Goal: Task Accomplishment & Management: Use online tool/utility

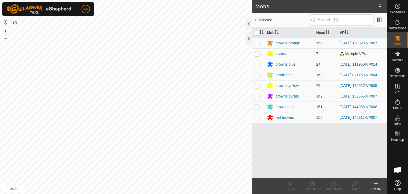
click at [256, 43] on p-checkbox at bounding box center [256, 43] width 5 height 4
checkbox input "true"
click at [332, 179] on div "Turn On VP" at bounding box center [333, 186] width 21 height 16
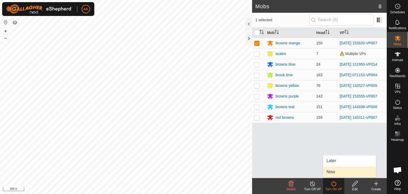
click at [330, 167] on link "Now" at bounding box center [349, 171] width 53 height 11
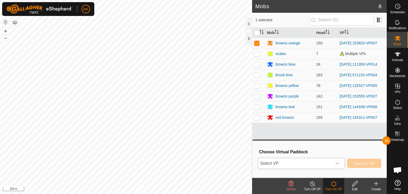
click at [324, 161] on span "Select VP" at bounding box center [295, 163] width 74 height 11
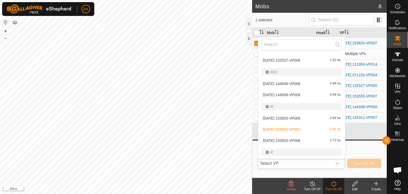
scroll to position [53, 0]
click at [292, 94] on li "[DATE] 144938-VP009 0.98 ha" at bounding box center [301, 96] width 87 height 11
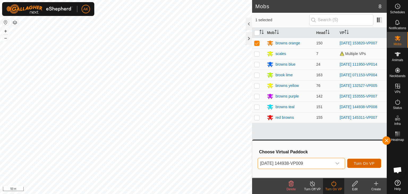
click at [357, 162] on span "Turn On VP" at bounding box center [364, 163] width 21 height 4
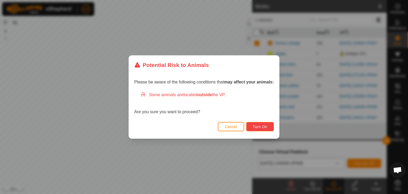
click at [260, 127] on span "Turn On" at bounding box center [260, 126] width 14 height 4
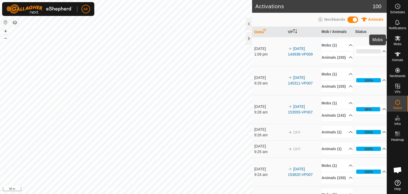
click at [397, 35] on icon at bounding box center [397, 38] width 6 height 6
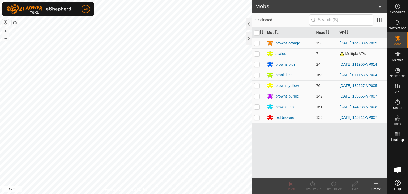
click at [256, 42] on p-checkbox at bounding box center [256, 43] width 5 height 4
checkbox input "true"
click at [331, 182] on icon at bounding box center [333, 183] width 7 height 6
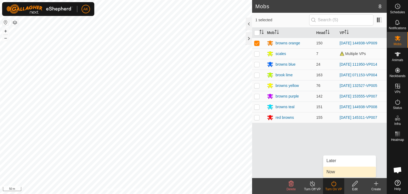
click at [329, 172] on link "Now" at bounding box center [349, 171] width 53 height 11
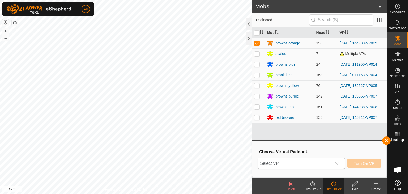
click at [334, 162] on div "dropdown trigger" at bounding box center [337, 163] width 11 height 11
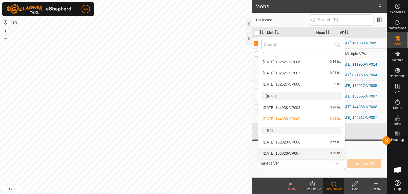
scroll to position [57, 0]
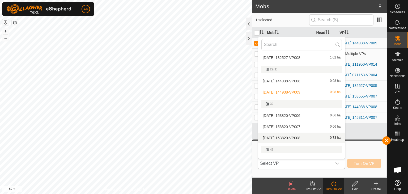
click at [290, 136] on li "[DATE] 153820-VP008 0.73 ha" at bounding box center [301, 137] width 87 height 11
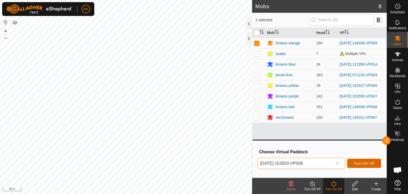
click at [365, 162] on span "Turn On VP" at bounding box center [364, 163] width 21 height 4
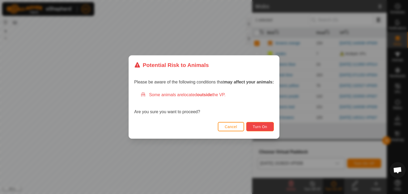
click at [267, 129] on button "Turn On" at bounding box center [260, 126] width 28 height 9
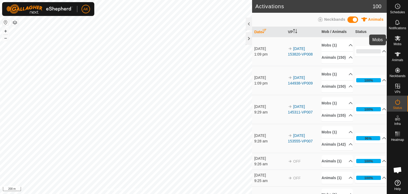
click at [394, 40] on icon at bounding box center [397, 38] width 6 height 6
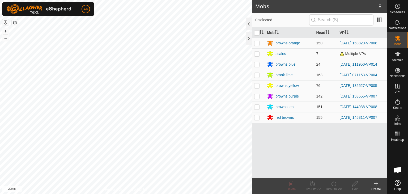
click at [259, 107] on p-tablecheckbox at bounding box center [256, 107] width 5 height 4
checkbox input "true"
click at [336, 183] on icon at bounding box center [333, 183] width 5 height 5
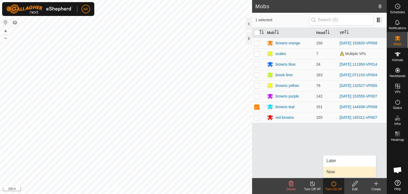
click at [333, 171] on link "Now" at bounding box center [349, 171] width 53 height 11
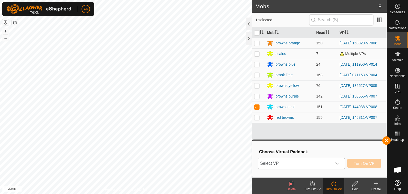
click at [301, 160] on span "Select VP" at bounding box center [295, 163] width 74 height 11
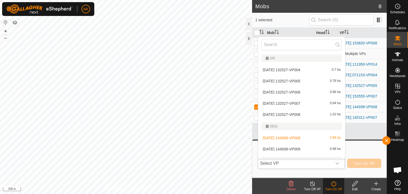
click at [306, 146] on li "[DATE] 144938-VP009 0.98 ha" at bounding box center [301, 149] width 87 height 11
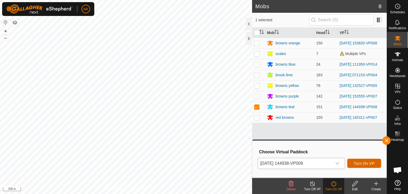
click at [356, 164] on span "Turn On VP" at bounding box center [364, 163] width 21 height 4
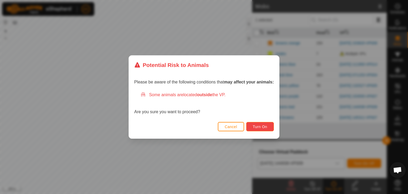
click at [259, 127] on span "Turn On" at bounding box center [260, 126] width 14 height 4
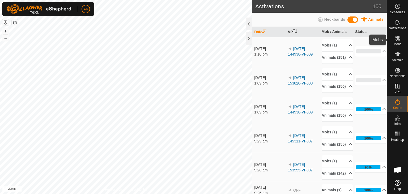
click at [396, 40] on icon at bounding box center [397, 38] width 6 height 6
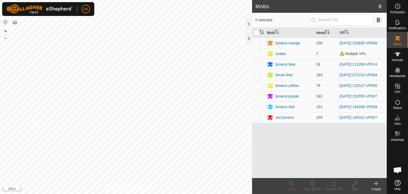
click at [257, 119] on p-checkbox at bounding box center [256, 117] width 5 height 4
checkbox input "true"
click at [335, 184] on icon at bounding box center [333, 183] width 7 height 6
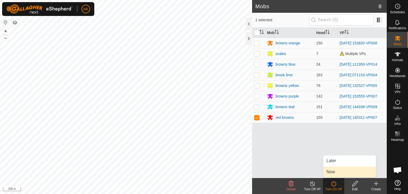
click at [336, 172] on link "Now" at bounding box center [349, 171] width 53 height 11
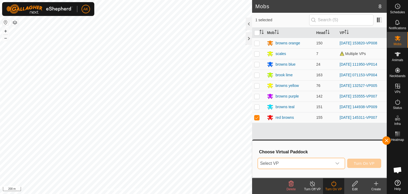
click at [311, 159] on span "Select VP" at bounding box center [295, 163] width 74 height 11
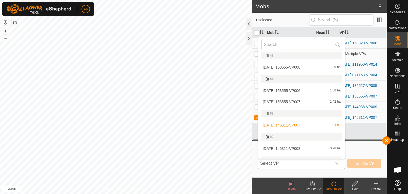
scroll to position [159, 0]
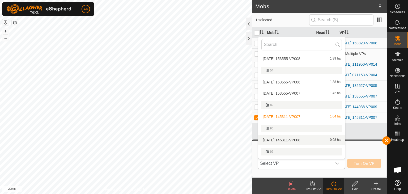
click at [303, 138] on li "[DATE] 145311-VP008 0.98 ha" at bounding box center [301, 140] width 87 height 11
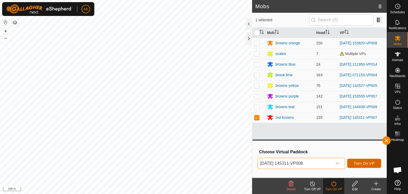
click at [366, 163] on span "Turn On VP" at bounding box center [364, 163] width 21 height 4
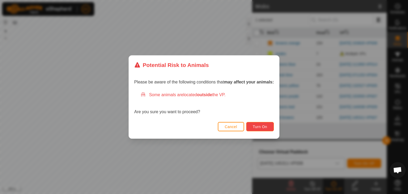
click at [263, 124] on span "Turn On" at bounding box center [260, 126] width 14 height 4
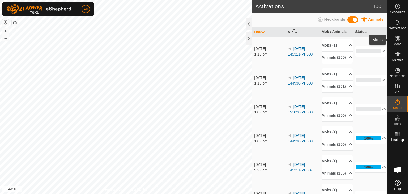
click at [396, 38] on icon at bounding box center [397, 38] width 6 height 5
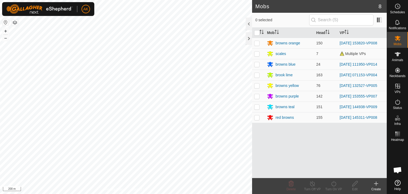
click at [258, 96] on p-checkbox at bounding box center [256, 96] width 5 height 4
checkbox input "true"
click at [333, 185] on icon at bounding box center [333, 183] width 7 height 6
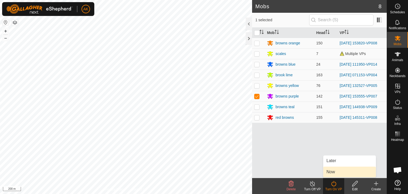
click at [329, 170] on link "Now" at bounding box center [349, 171] width 53 height 11
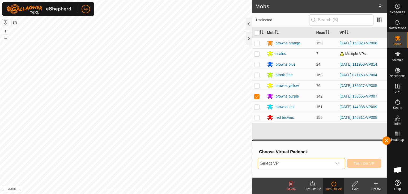
click at [332, 161] on span "Select VP" at bounding box center [295, 163] width 74 height 11
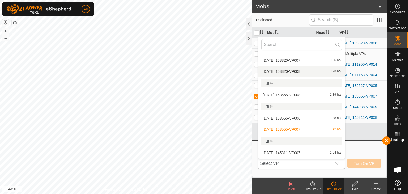
scroll to position [133, 0]
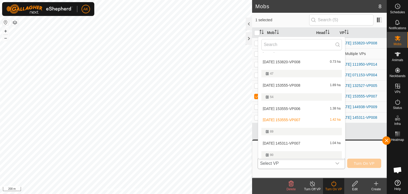
click at [286, 85] on li "[DATE] 153555-VP008 1.89 ha" at bounding box center [301, 85] width 87 height 11
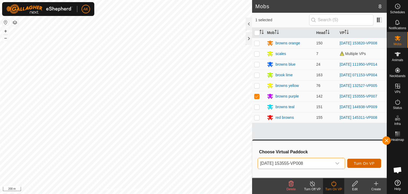
click at [362, 162] on span "Turn On VP" at bounding box center [364, 163] width 21 height 4
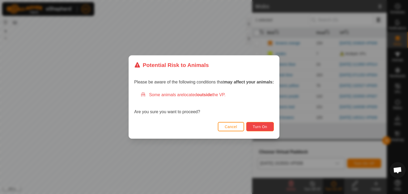
click at [261, 127] on span "Turn On" at bounding box center [260, 126] width 14 height 4
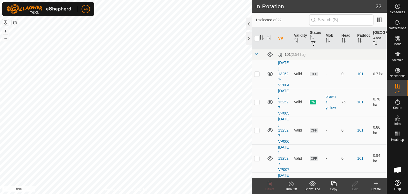
checkbox input "true"
checkbox input "false"
click at [266, 184] on icon at bounding box center [269, 183] width 6 height 6
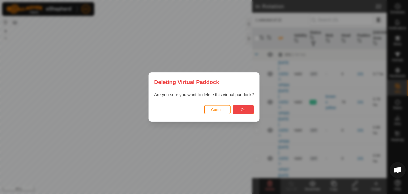
click at [236, 110] on button "Ok" at bounding box center [243, 109] width 21 height 9
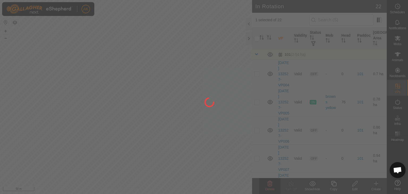
checkbox input "false"
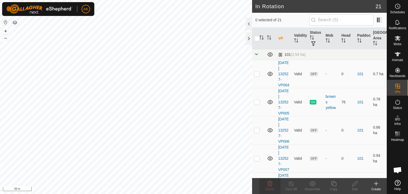
checkbox input "true"
checkbox input "false"
click at [268, 183] on icon at bounding box center [269, 183] width 5 height 5
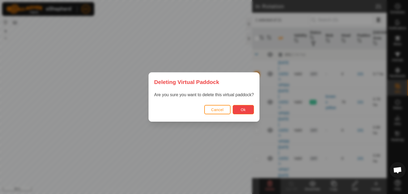
click at [252, 110] on button "Ok" at bounding box center [243, 109] width 21 height 9
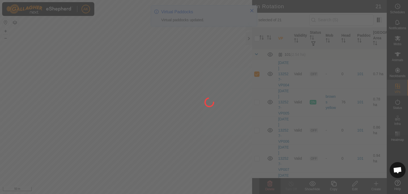
checkbox input "false"
